Goal: Download file/media

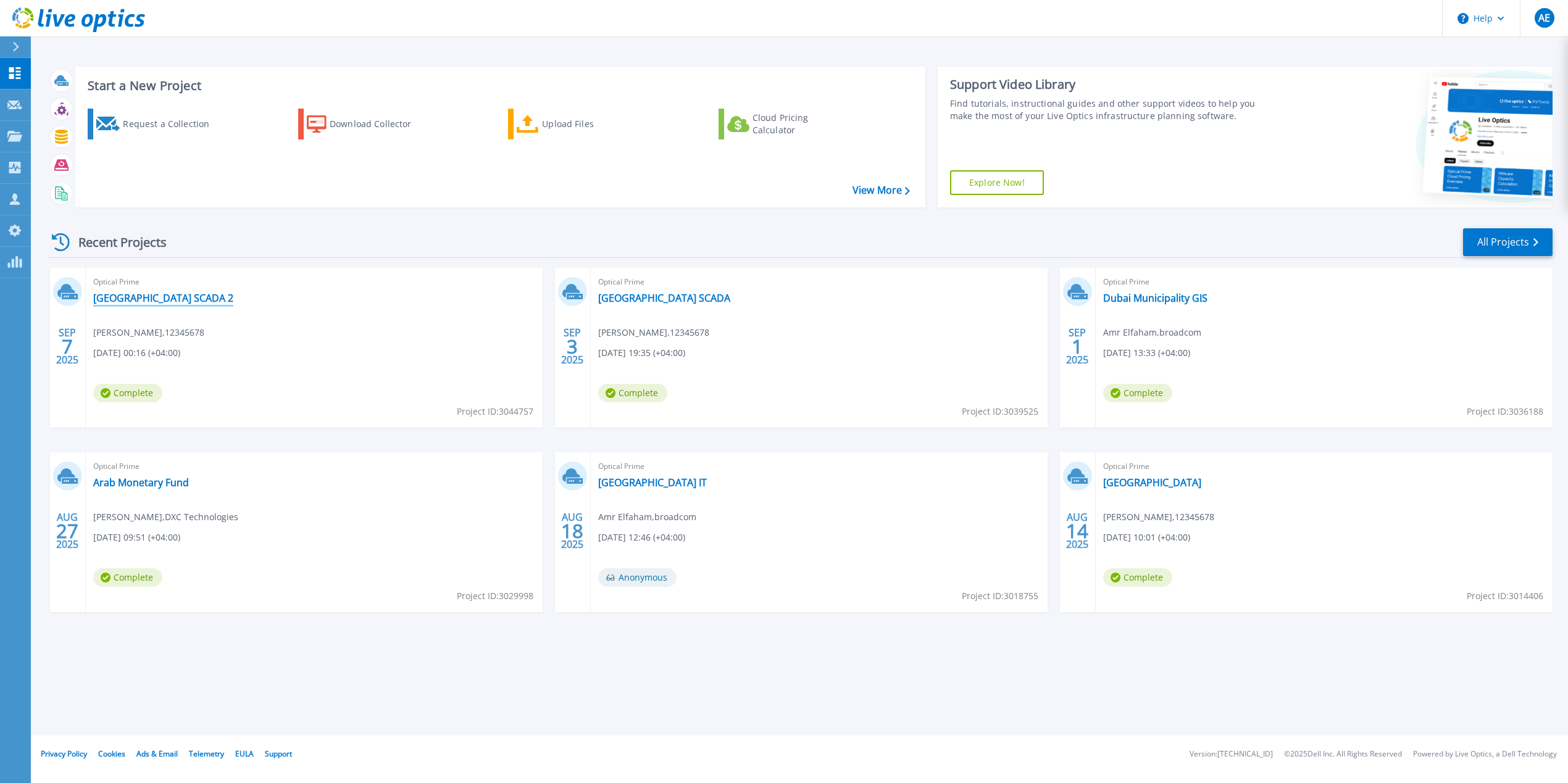
click at [145, 299] on link "[GEOGRAPHIC_DATA] SCADA 2" at bounding box center [164, 298] width 140 height 12
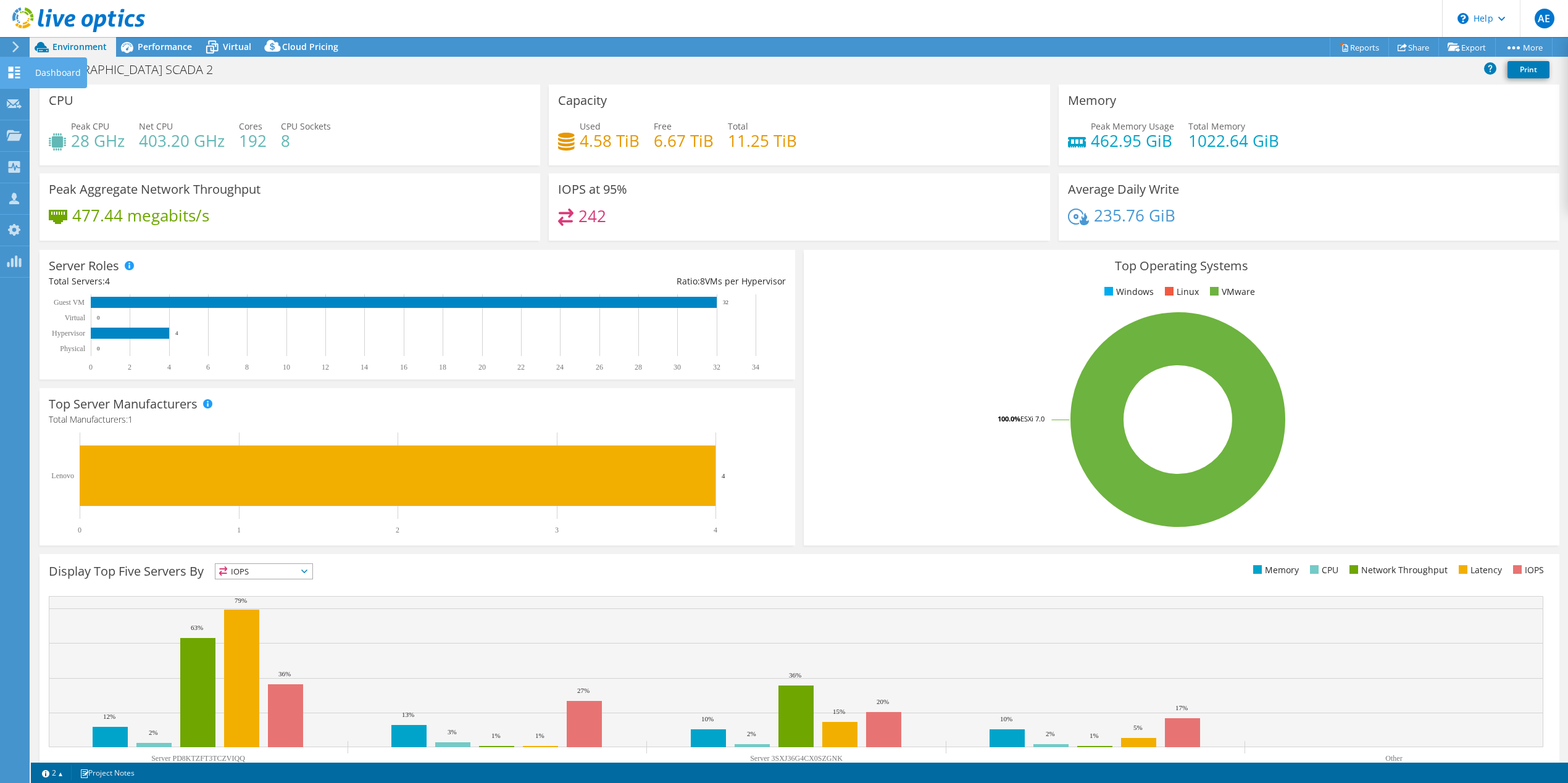
click at [12, 73] on use at bounding box center [14, 72] width 12 height 12
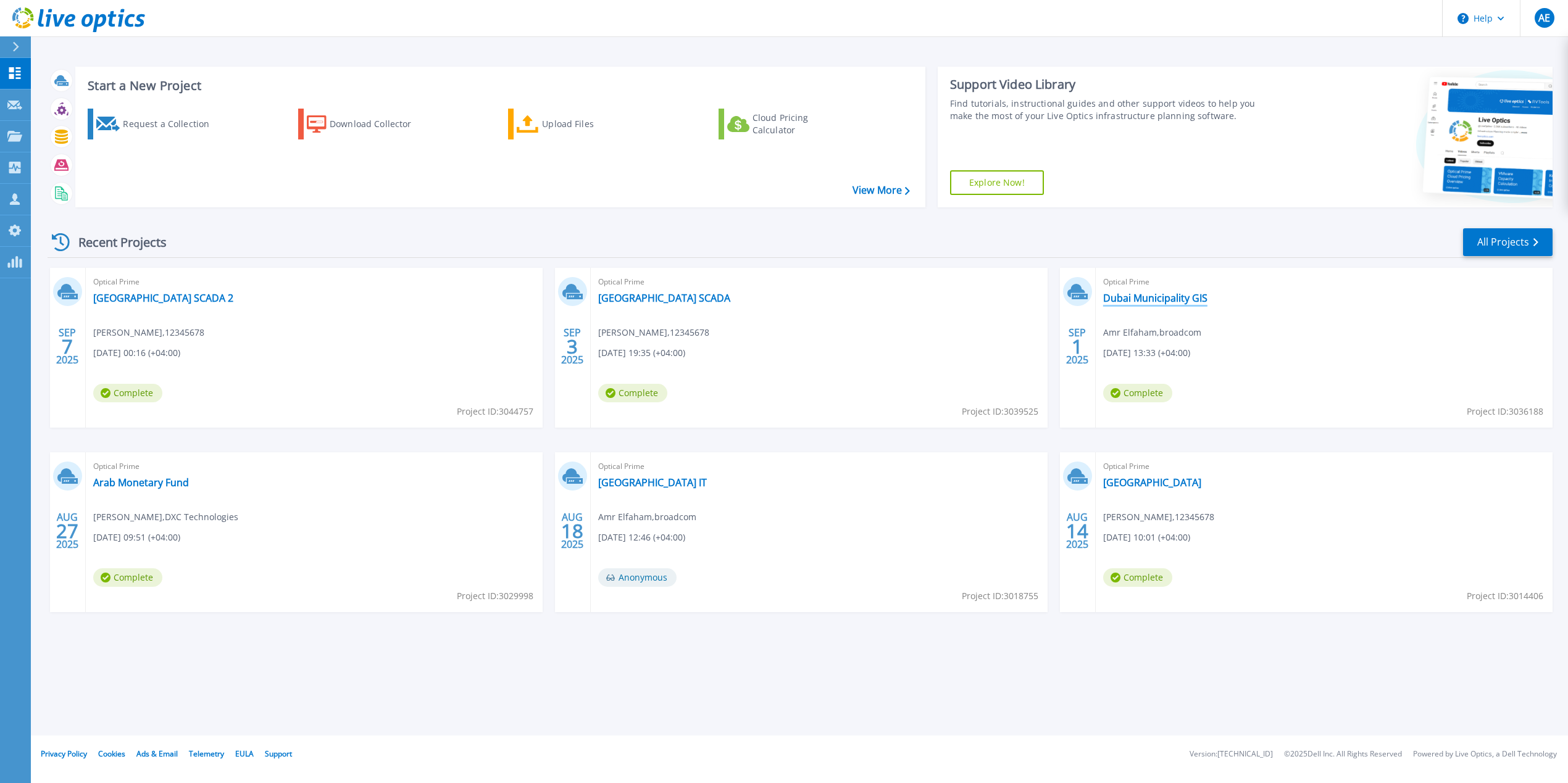
click at [1191, 295] on link "Dubai Municipality GIS" at bounding box center [1156, 298] width 104 height 12
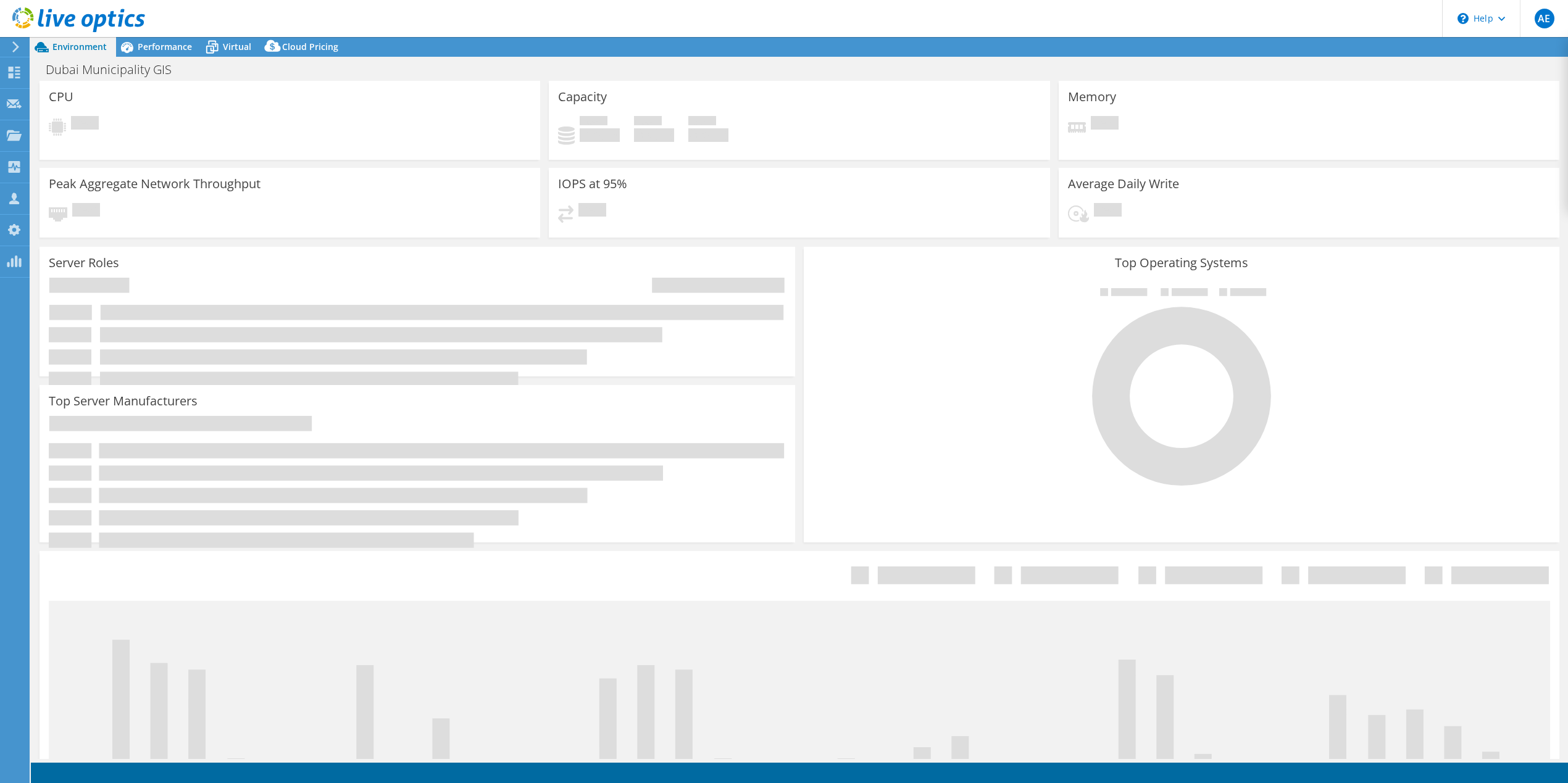
select select "USD"
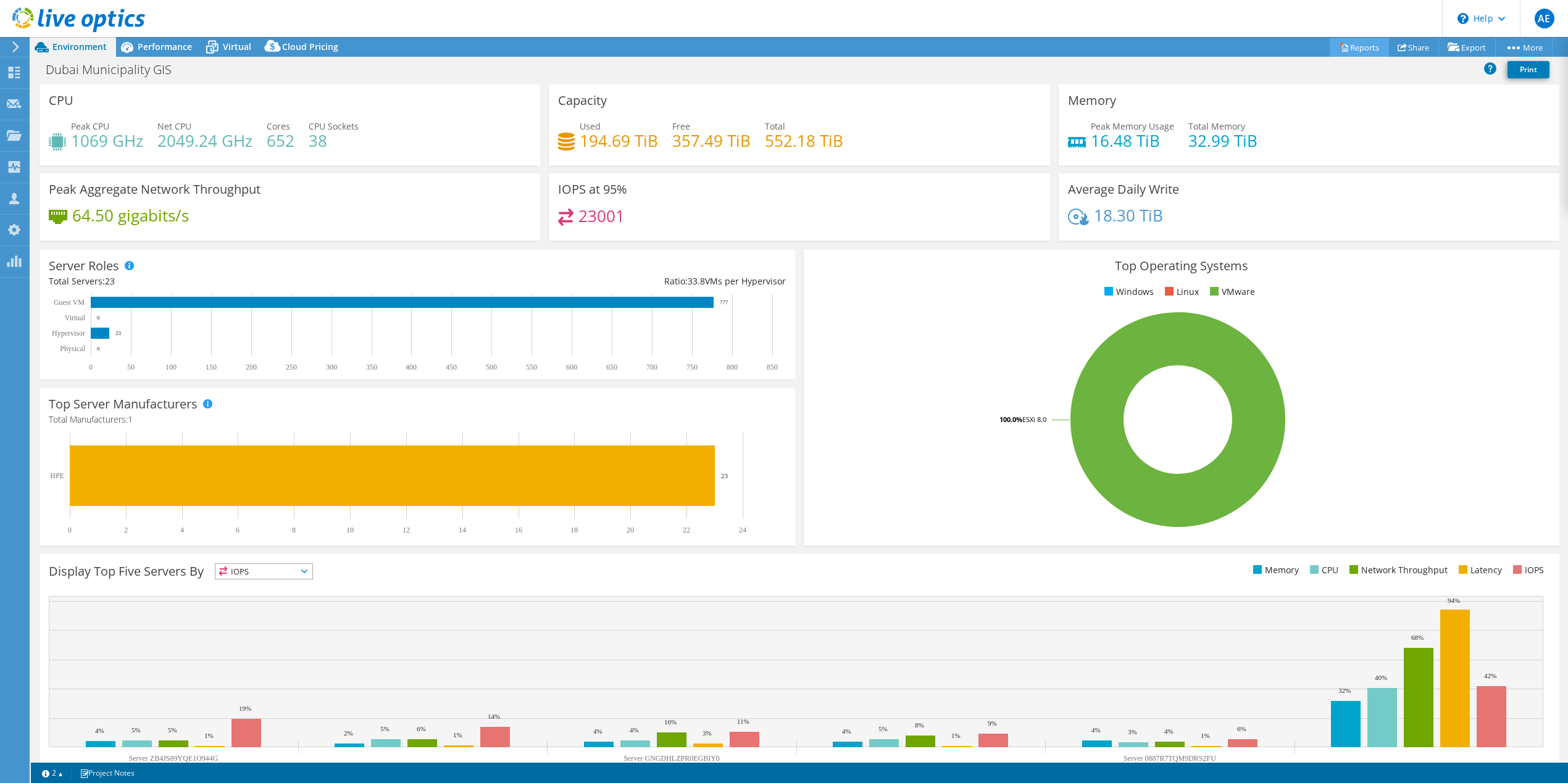
click at [1364, 46] on link "Reports" at bounding box center [1359, 47] width 59 height 19
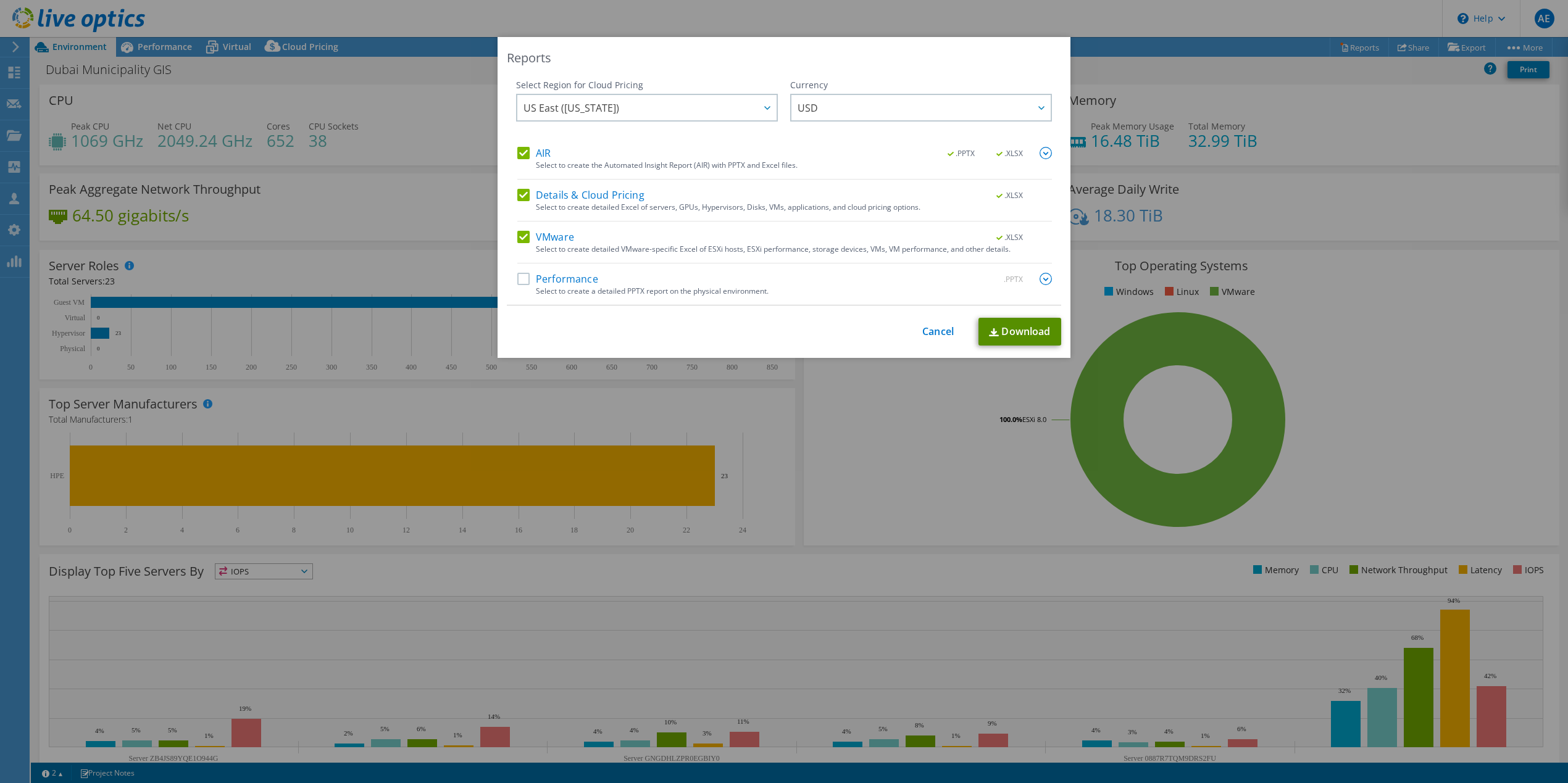
click at [999, 329] on link "Download" at bounding box center [1020, 332] width 82 height 27
click at [930, 328] on link "Cancel" at bounding box center [938, 331] width 32 height 12
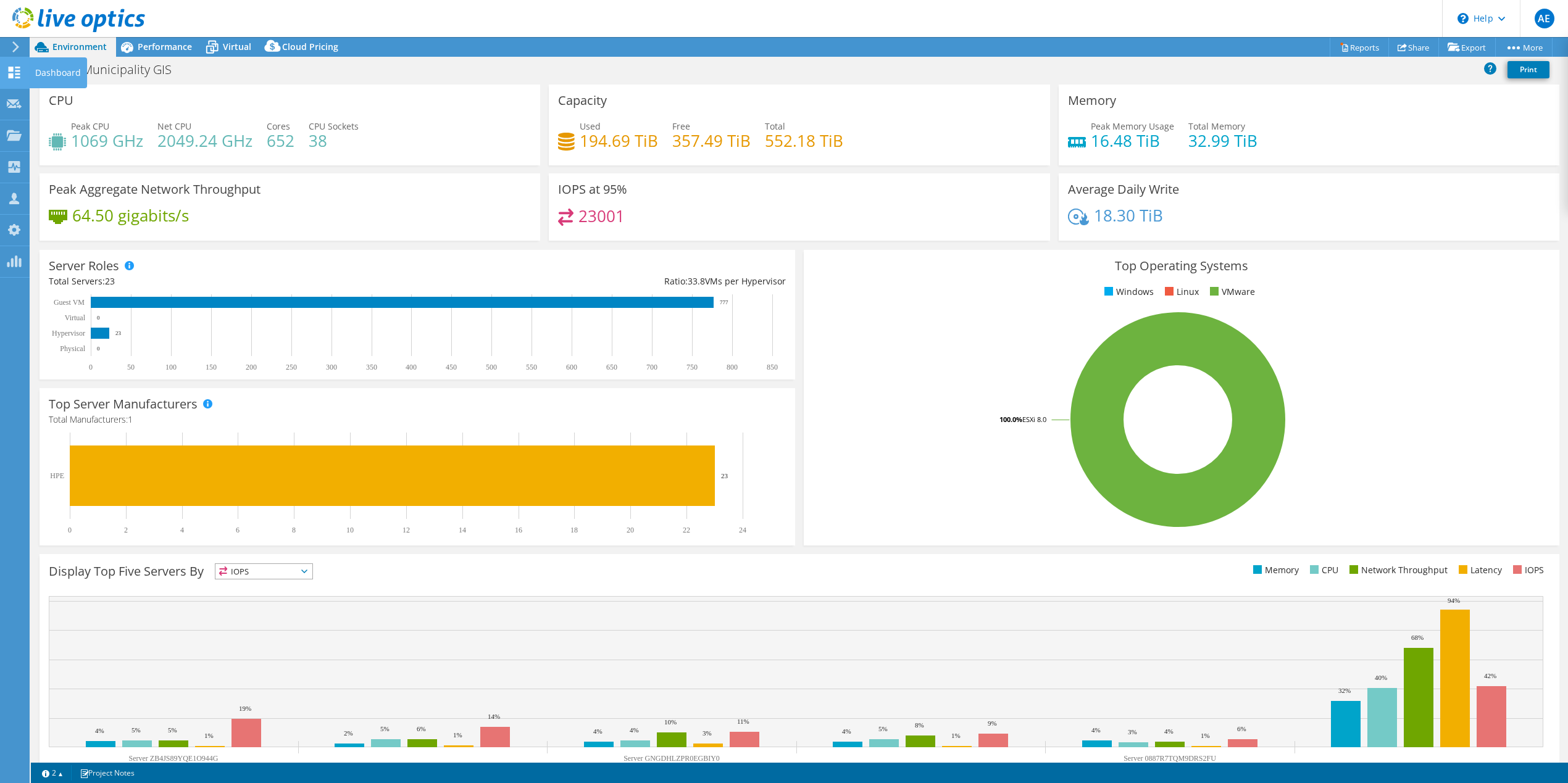
click at [16, 73] on use at bounding box center [14, 72] width 12 height 12
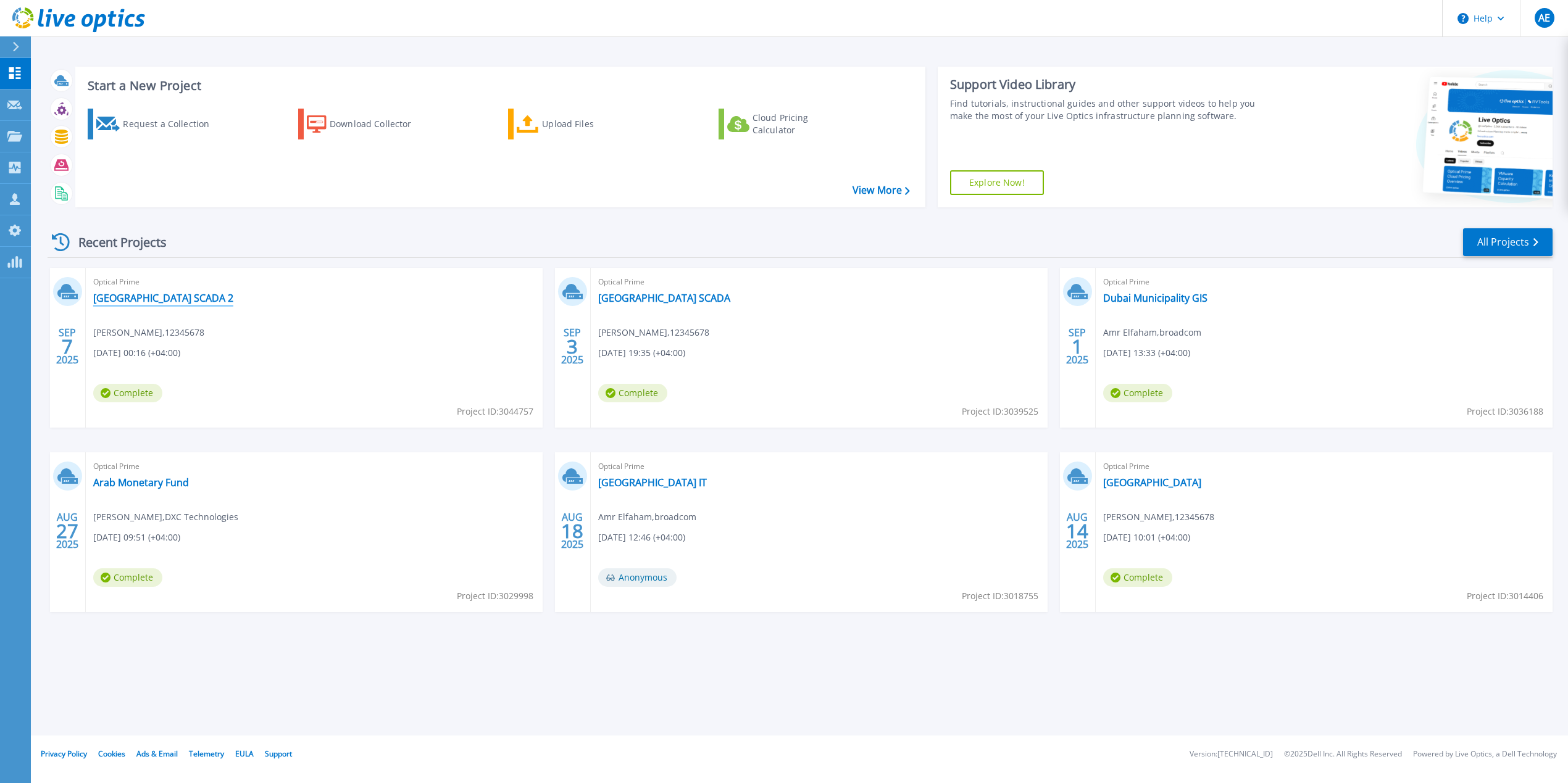
click at [179, 297] on link "Dubai Municipality SCADA 2" at bounding box center [164, 298] width 140 height 12
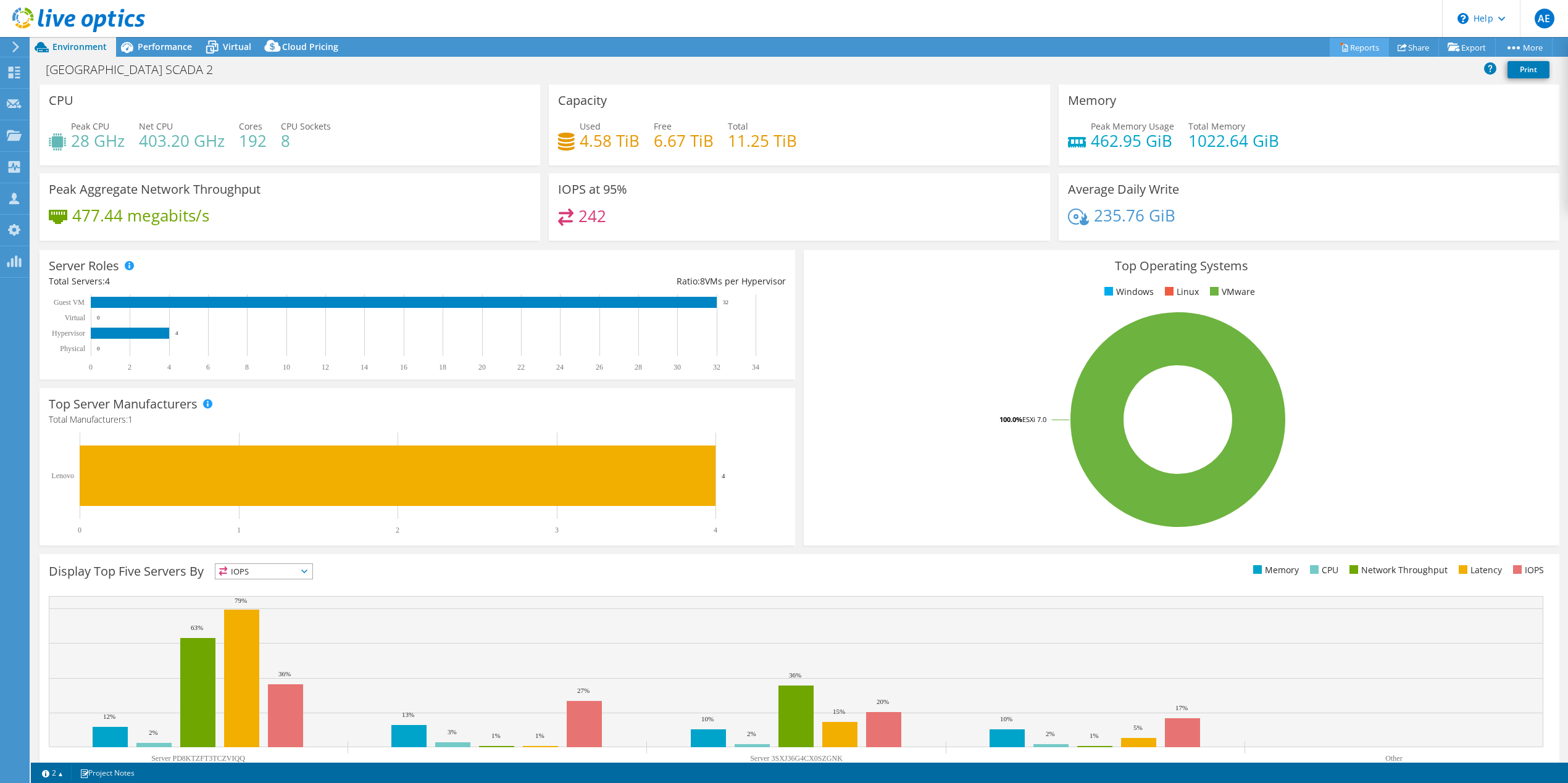
click at [1351, 46] on link "Reports" at bounding box center [1359, 47] width 59 height 19
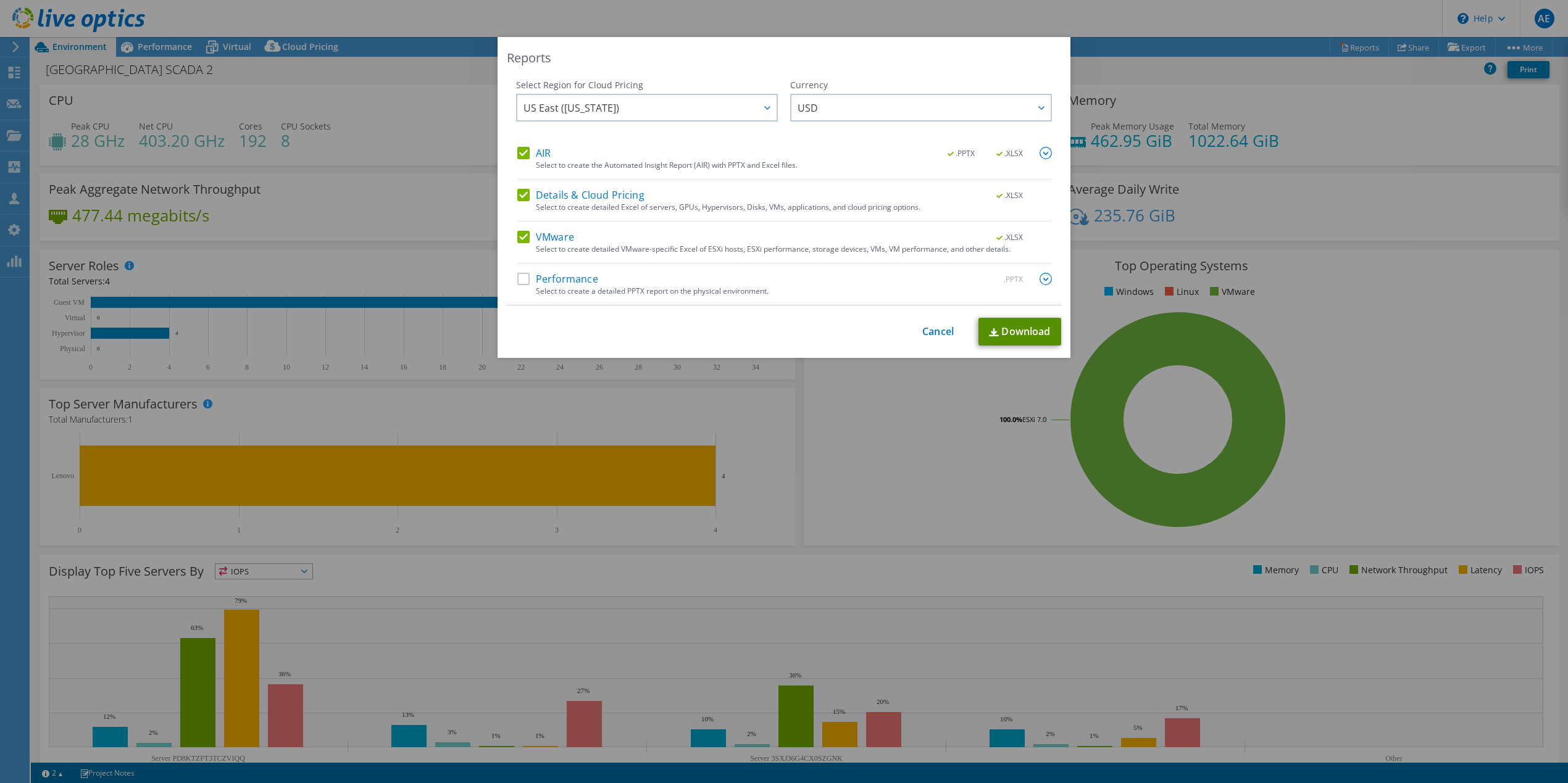
click at [1029, 320] on link "Download" at bounding box center [1020, 332] width 82 height 27
click at [950, 332] on link "Cancel" at bounding box center [938, 331] width 32 height 12
